Goal: Transaction & Acquisition: Purchase product/service

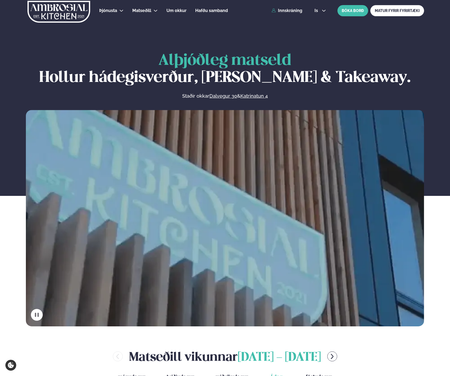
click at [291, 13] on div "Þjónusta Hádegismatur fyrir fyrirtæki Fyrirtækja veitingar Einkapartý Matseðill…" at bounding box center [225, 10] width 430 height 21
click at [292, 12] on link "Innskráning" at bounding box center [286, 10] width 31 height 5
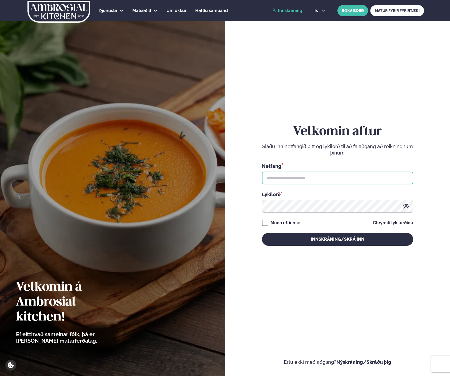
type input "**********"
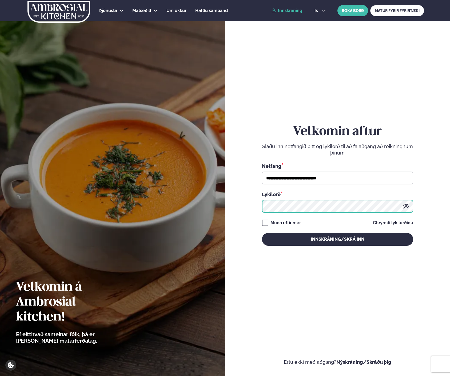
click at [337, 239] on button "Innskráning/Skrá inn" at bounding box center [337, 239] width 151 height 13
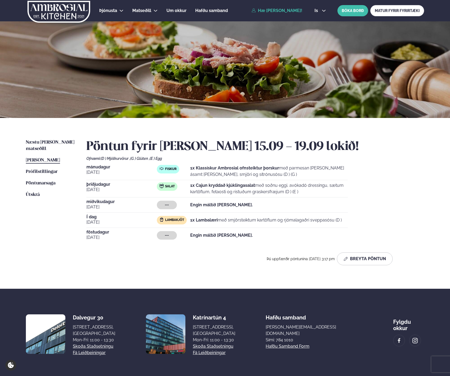
click at [213, 221] on strong "1x Lambalæri" at bounding box center [203, 219] width 27 height 5
click at [363, 224] on div "mánudagur sep. 15 Fiskur 1x Klassískur Ambrosial ofnsteiktur þorskur með parmes…" at bounding box center [255, 204] width 338 height 78
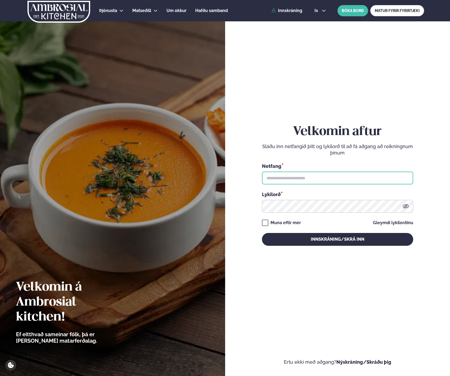
type input "**********"
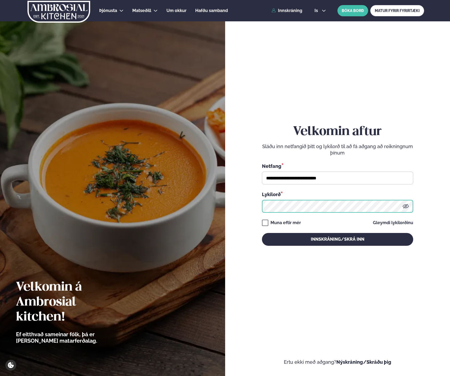
click at [337, 239] on button "Innskráning/Skrá inn" at bounding box center [337, 239] width 151 height 13
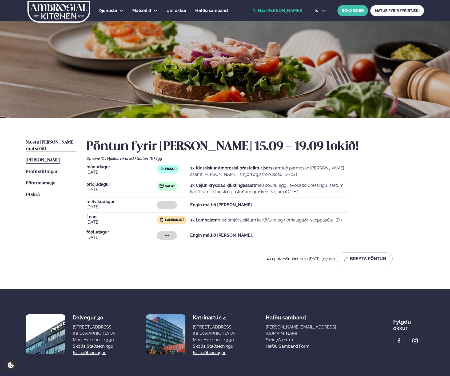
click at [46, 141] on span "Næstu [PERSON_NAME] matseðill" at bounding box center [50, 145] width 49 height 11
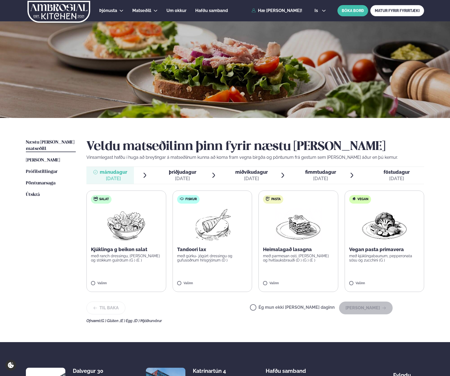
click at [288, 262] on label "Pasta Heimalagað lasagna með parmesan osti, basil pesto og hvítlauksbrauði (D )…" at bounding box center [298, 240] width 80 height 101
click at [370, 307] on button "[PERSON_NAME]" at bounding box center [366, 307] width 54 height 13
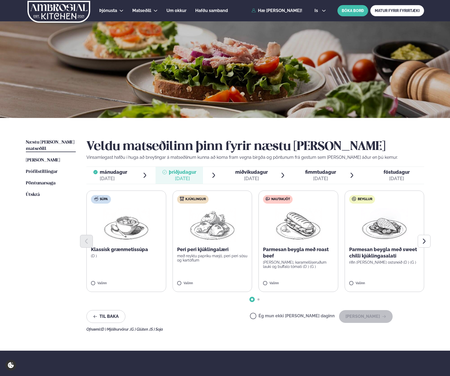
click at [211, 275] on label "Kjúklingur Peri peri kjúklingalæri með reyktu papriku mæjó, peri peri sósu og k…" at bounding box center [213, 240] width 80 height 101
click at [367, 317] on button "[PERSON_NAME]" at bounding box center [366, 316] width 54 height 13
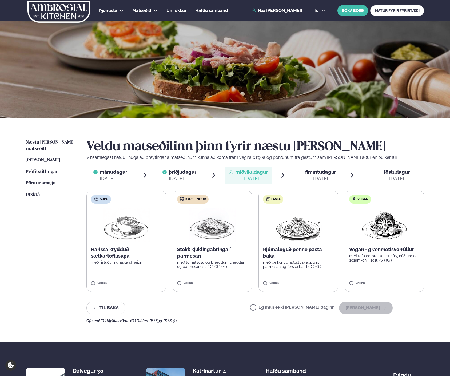
click at [292, 307] on label "Ég mun ekki [PERSON_NAME] daginn" at bounding box center [292, 308] width 85 height 6
click at [378, 308] on button "[PERSON_NAME]" at bounding box center [366, 307] width 54 height 13
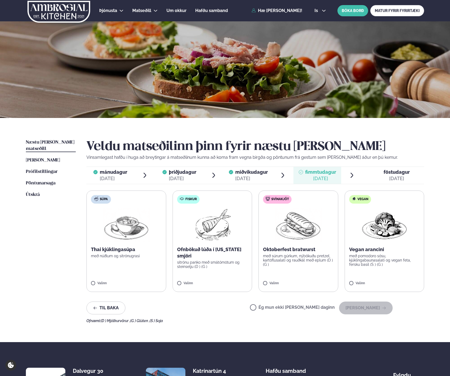
click at [294, 262] on p "með súrum gúrkum, nýbökuðu pretzel, kartöflusalati og rauðkál með eplum (D ) (G…" at bounding box center [298, 260] width 71 height 13
click at [373, 308] on button "[PERSON_NAME]" at bounding box center [366, 307] width 54 height 13
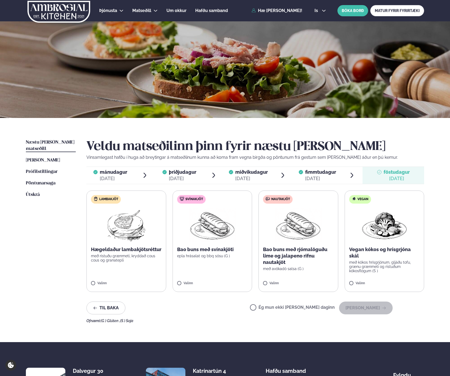
drag, startPoint x: 271, startPoint y: 308, endPoint x: 275, endPoint y: 308, distance: 4.0
click at [271, 308] on label "Ég mun ekki [PERSON_NAME] daginn" at bounding box center [292, 308] width 85 height 6
click at [372, 310] on button "[PERSON_NAME]" at bounding box center [366, 307] width 54 height 13
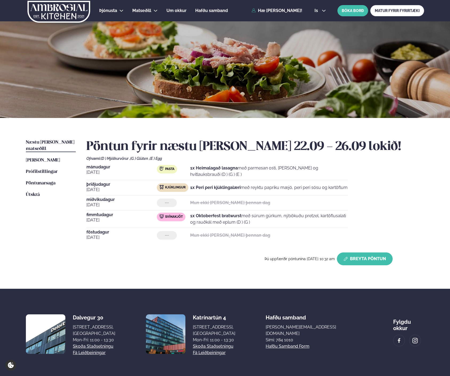
click at [375, 259] on button "Breyta Pöntun" at bounding box center [365, 258] width 56 height 13
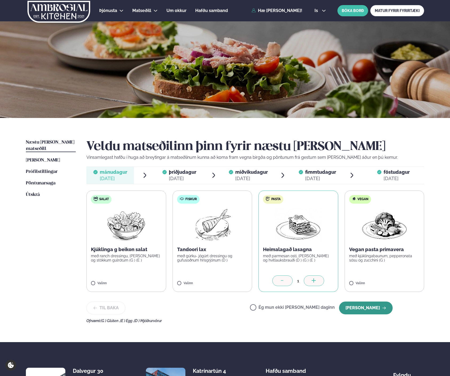
click at [375, 310] on button "[PERSON_NAME]" at bounding box center [366, 307] width 54 height 13
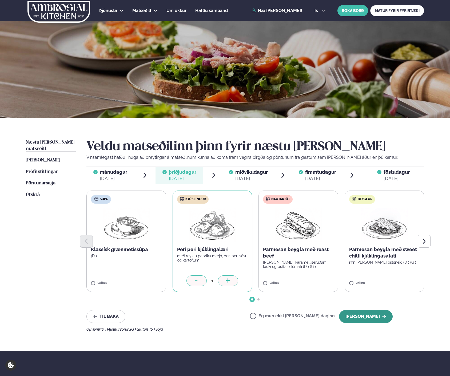
click at [376, 317] on button "[PERSON_NAME]" at bounding box center [366, 316] width 54 height 13
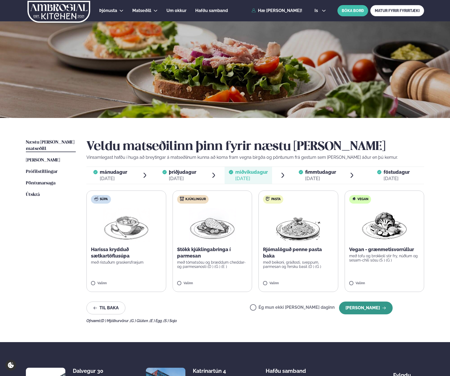
click at [376, 307] on button "[PERSON_NAME]" at bounding box center [366, 307] width 54 height 13
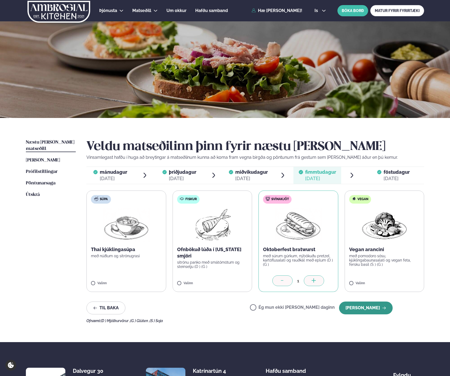
click at [376, 307] on button "[PERSON_NAME]" at bounding box center [366, 307] width 54 height 13
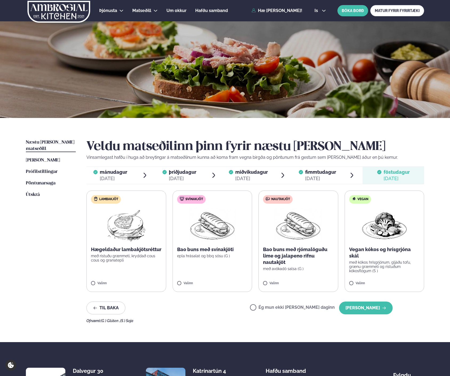
click at [122, 258] on p "með ristuðu grænmeti, kryddað cous cous og granatepli" at bounding box center [126, 258] width 71 height 9
click at [367, 309] on button "[PERSON_NAME]" at bounding box center [366, 307] width 54 height 13
